Goal: Find contact information: Find contact information

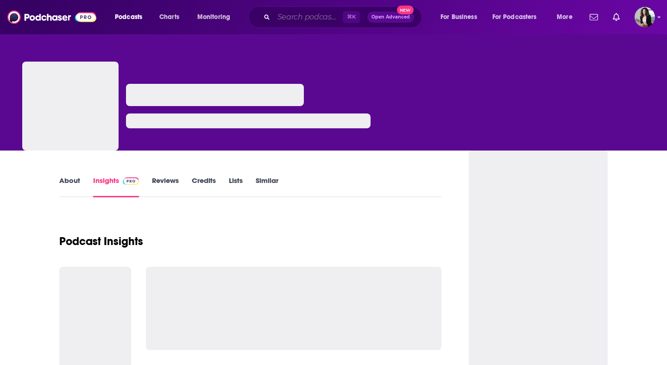
click at [280, 16] on input "Search podcasts, credits, & more..." at bounding box center [308, 17] width 69 height 15
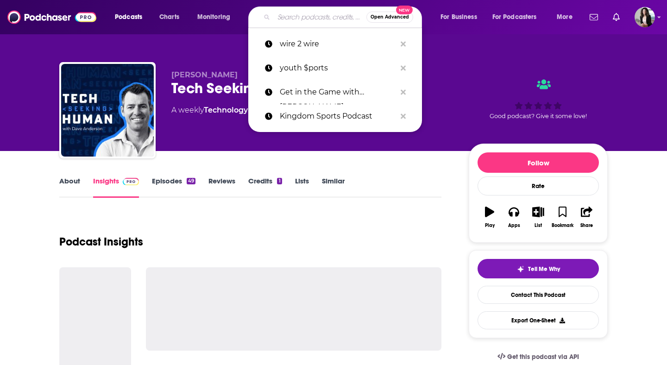
paste input "[PERSON_NAME], Etc."
type input "[PERSON_NAME], Etc."
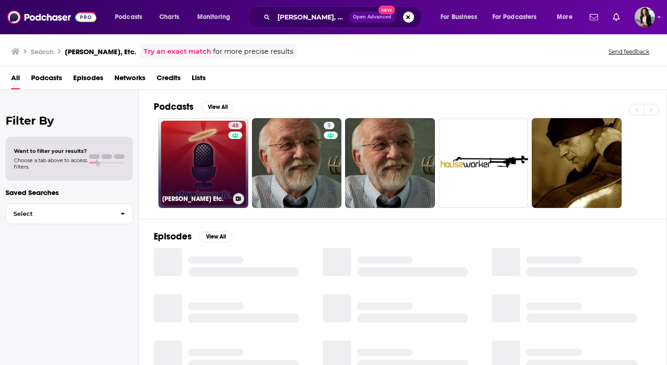
click at [209, 149] on link "48 [PERSON_NAME] Etc." at bounding box center [203, 163] width 90 height 90
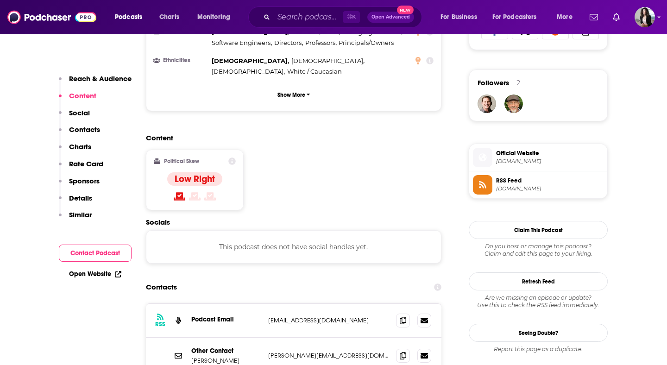
scroll to position [701, 0]
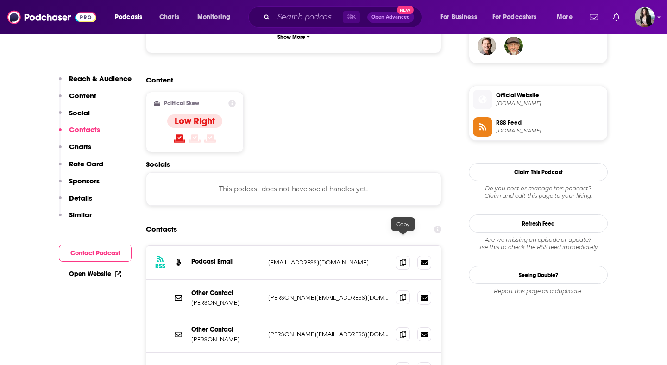
click at [402, 294] on icon at bounding box center [403, 297] width 6 height 7
